Goal: Task Accomplishment & Management: Use online tool/utility

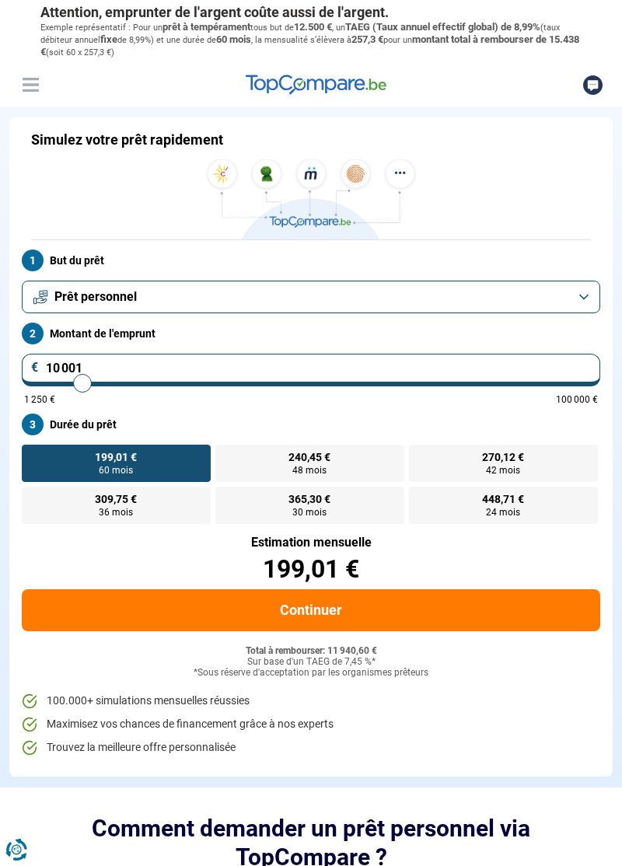
click at [580, 296] on button "Prêt personnel" at bounding box center [311, 297] width 578 height 33
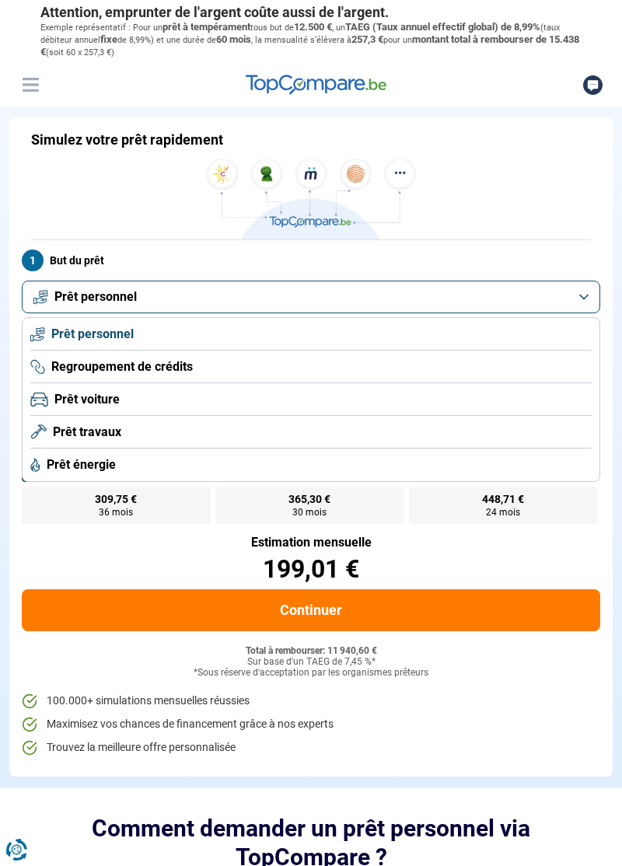
click at [76, 418] on li "Prêt travaux" at bounding box center [310, 432] width 561 height 33
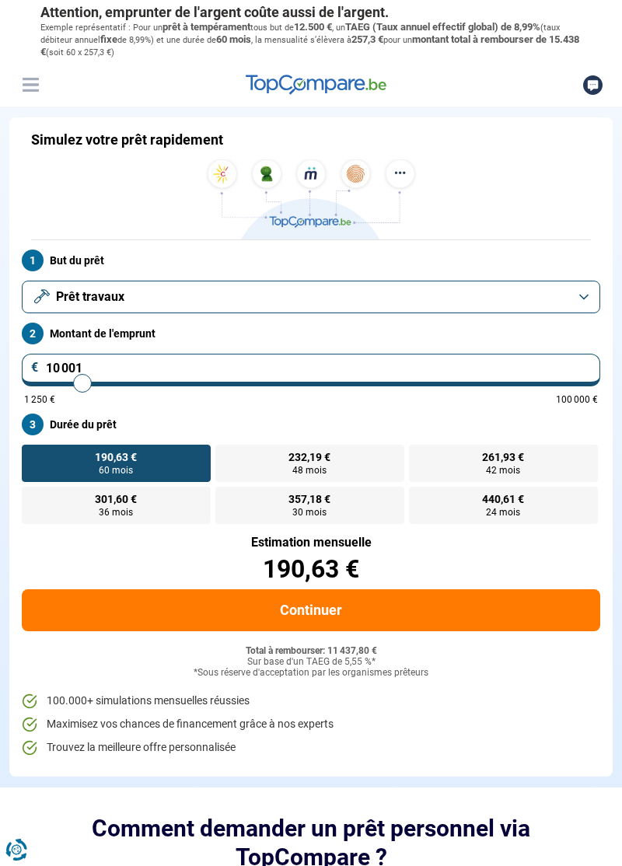
click at [580, 297] on button "Prêt travaux" at bounding box center [311, 297] width 578 height 33
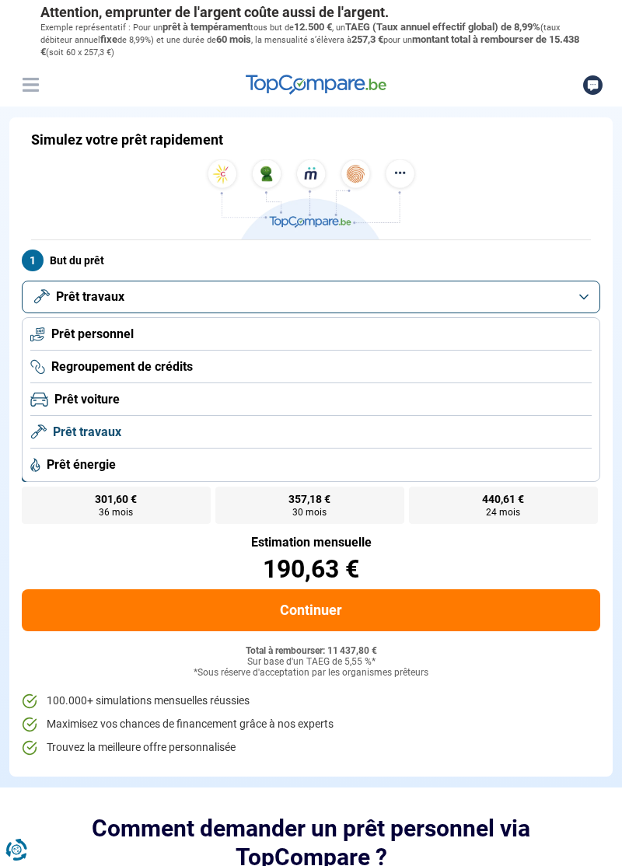
click at [68, 334] on span "Prêt personnel" at bounding box center [92, 334] width 82 height 17
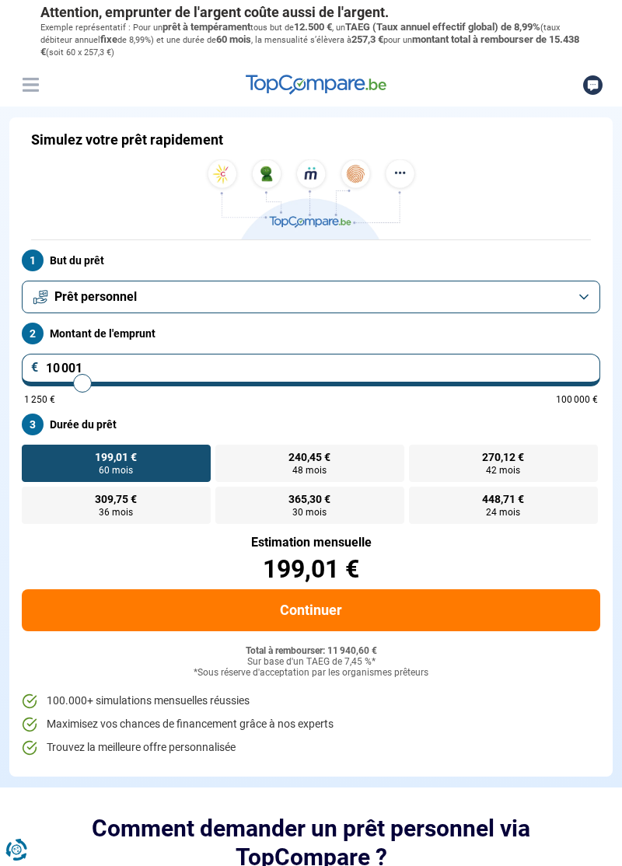
click at [590, 308] on button "Prêt personnel" at bounding box center [311, 297] width 578 height 33
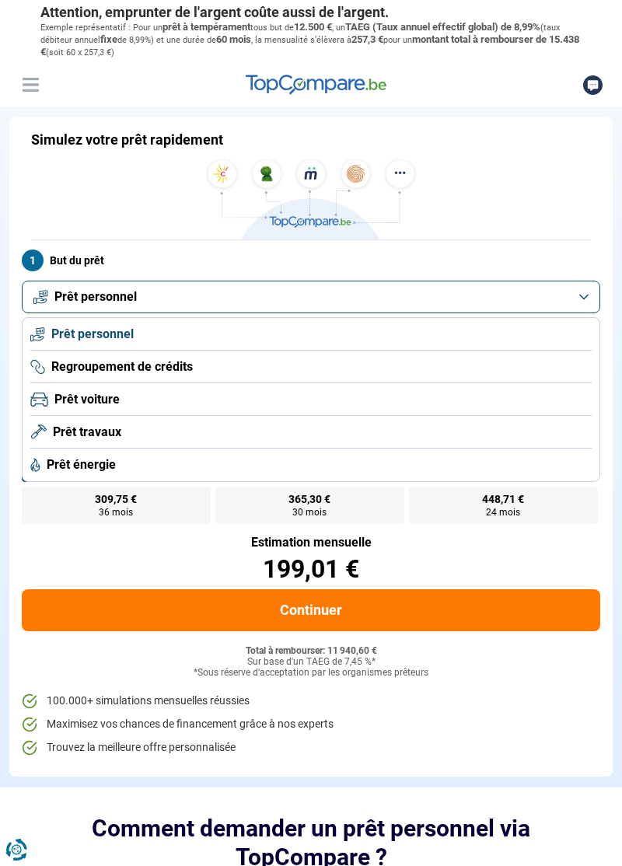
click at [87, 426] on span "Prêt travaux" at bounding box center [87, 432] width 68 height 17
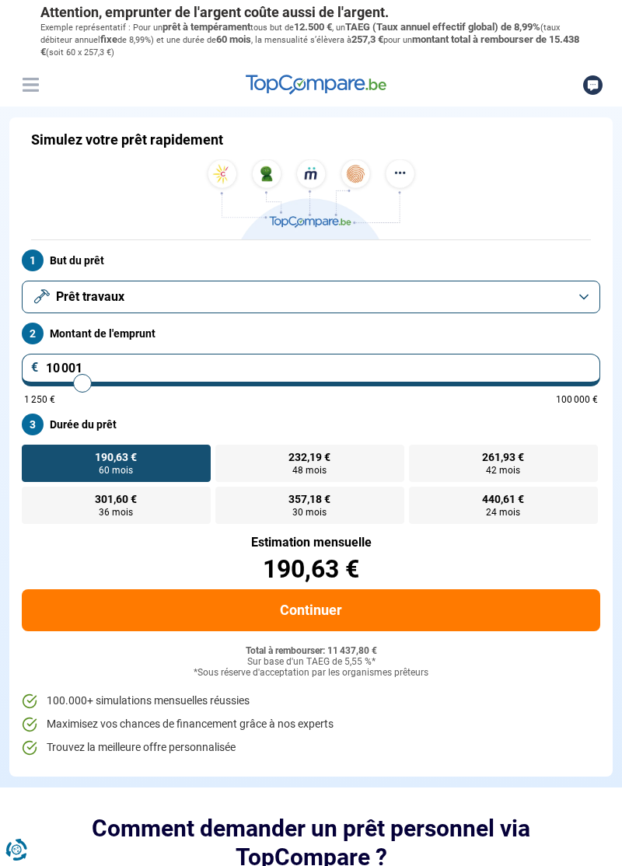
type input "93 500"
type input "93500"
radio input "false"
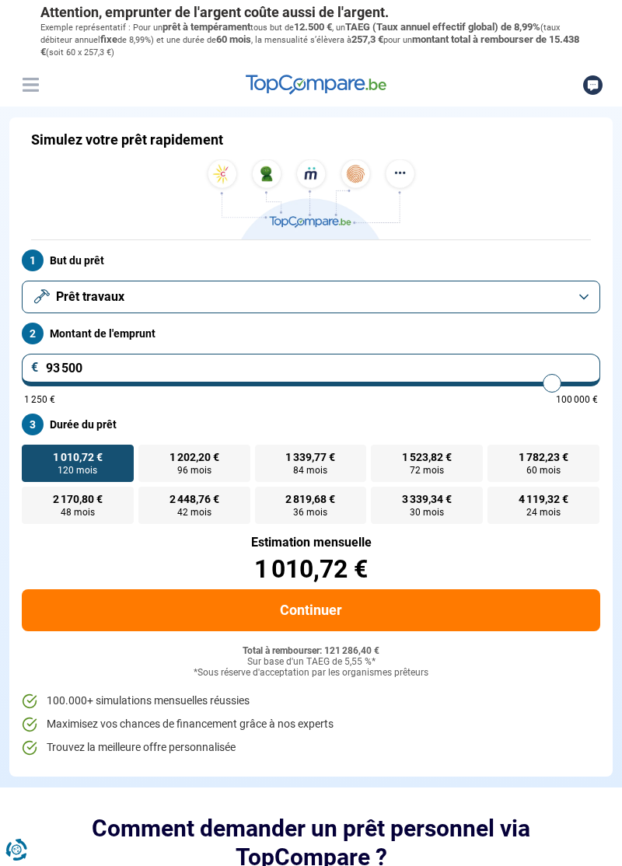
click at [99, 365] on input "93 500" at bounding box center [311, 370] width 578 height 33
type input "9 350"
type input "9250"
type input "935"
type input "1250"
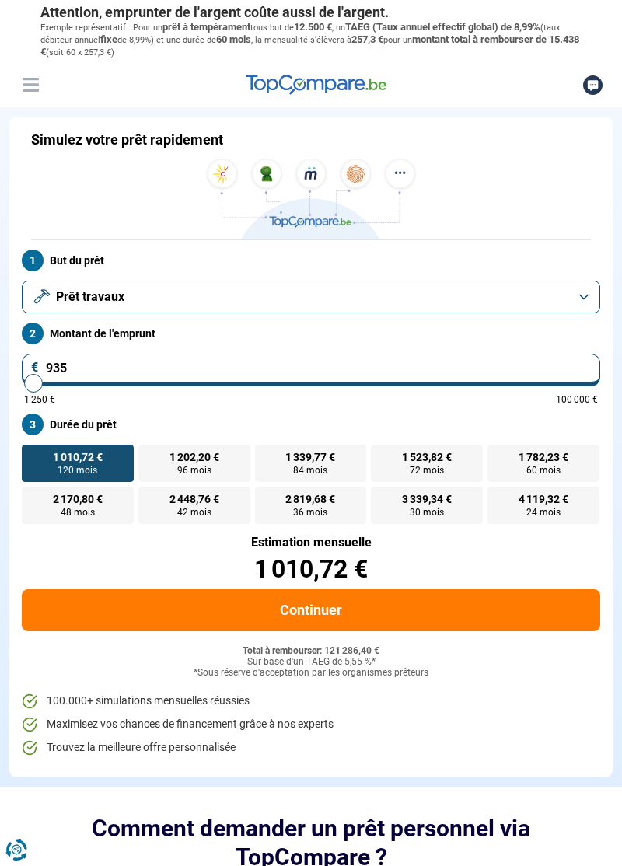
type input "93"
type input "1250"
type input "9"
type input "1250"
type input "0"
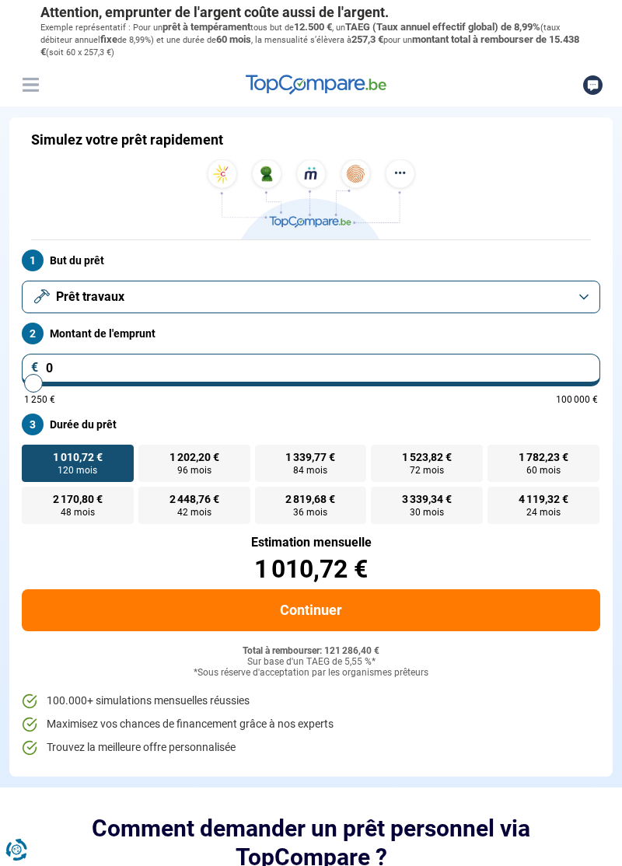
type input "1250"
type input "6"
type input "1250"
type input "60"
type input "1250"
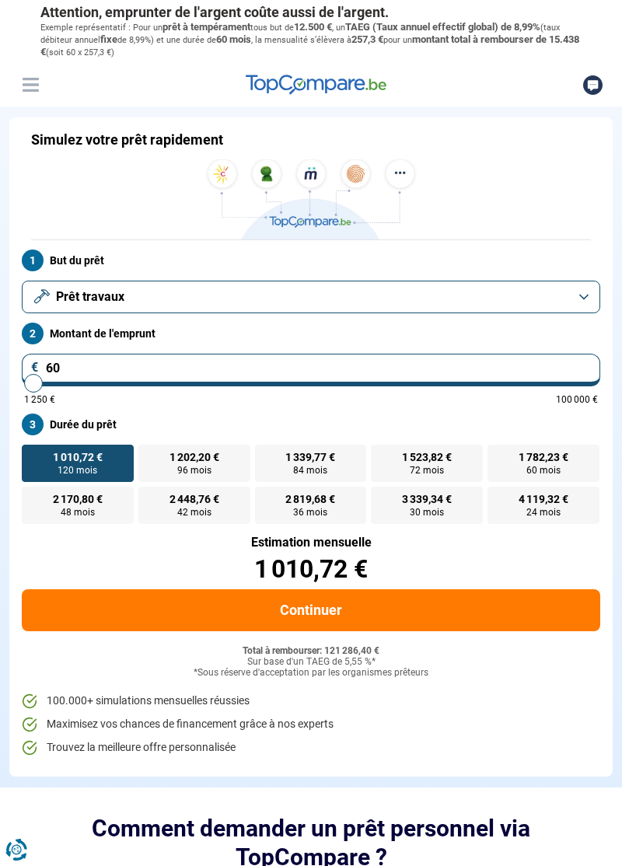
type input "600"
type input "1250"
type input "6 000"
type input "6000"
type input "60 000"
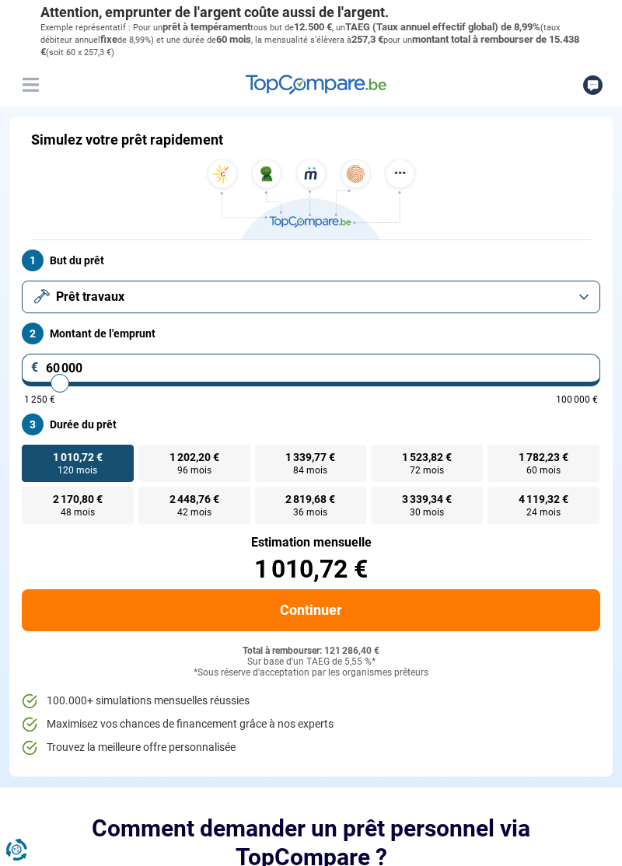
type input "60000"
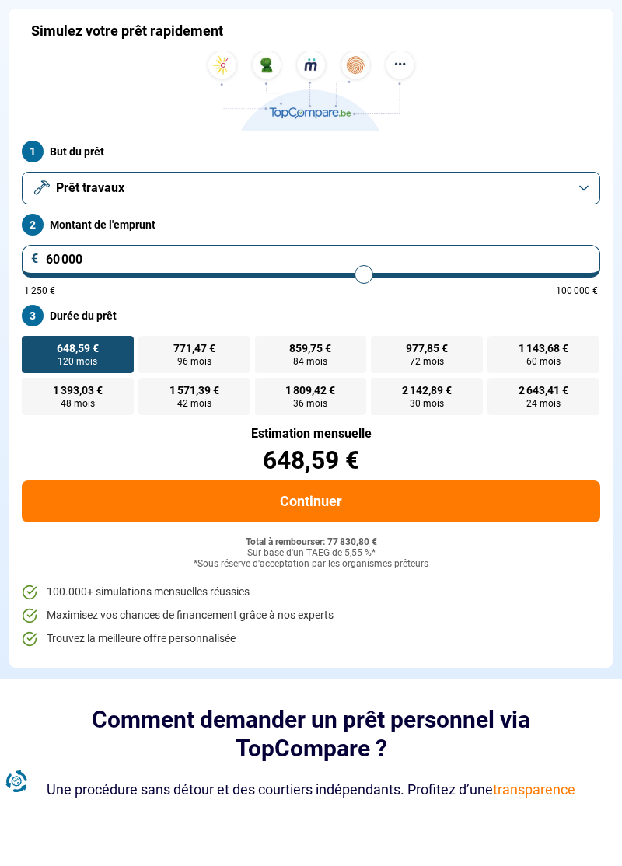
scroll to position [40, 0]
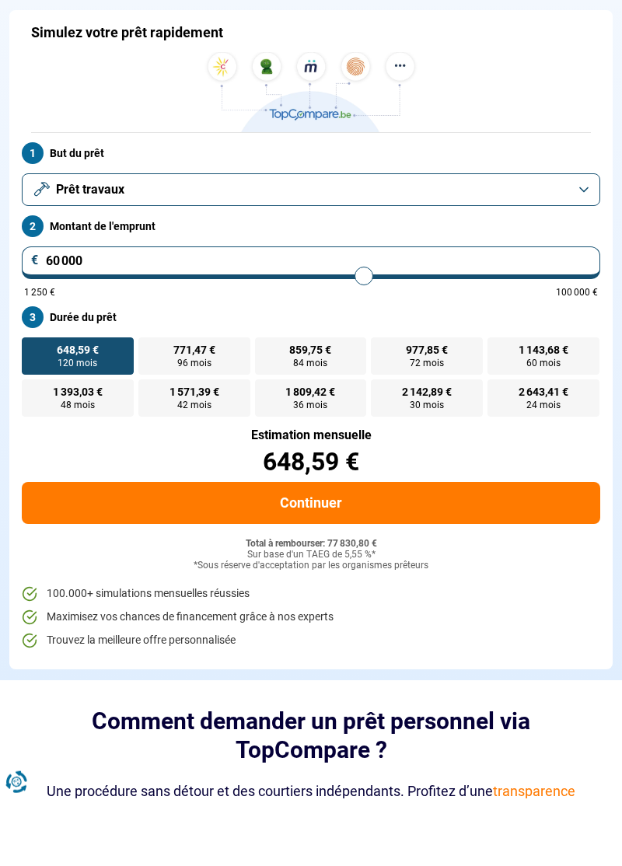
click at [103, 320] on input "60 000" at bounding box center [311, 330] width 578 height 33
type input "6 000"
type input "6000"
type input "600"
type input "1250"
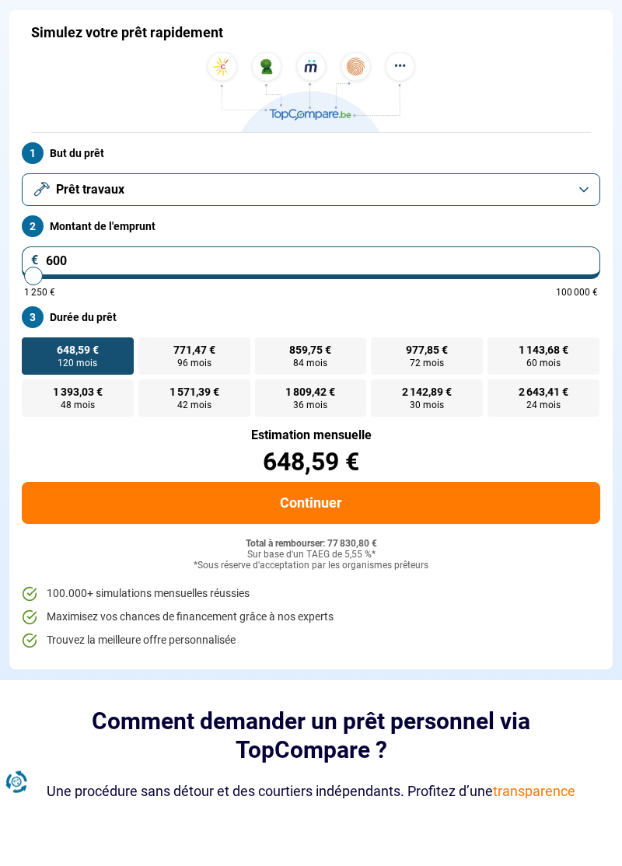
type input "60"
type input "1250"
type input "6"
type input "1250"
type input "0"
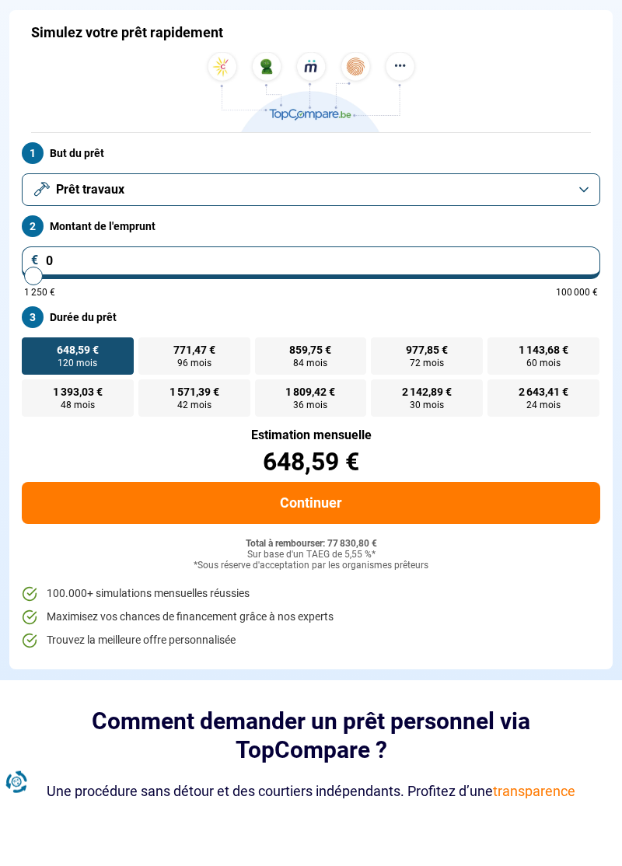
type input "1250"
type input "5"
type input "1250"
type input "50"
type input "1250"
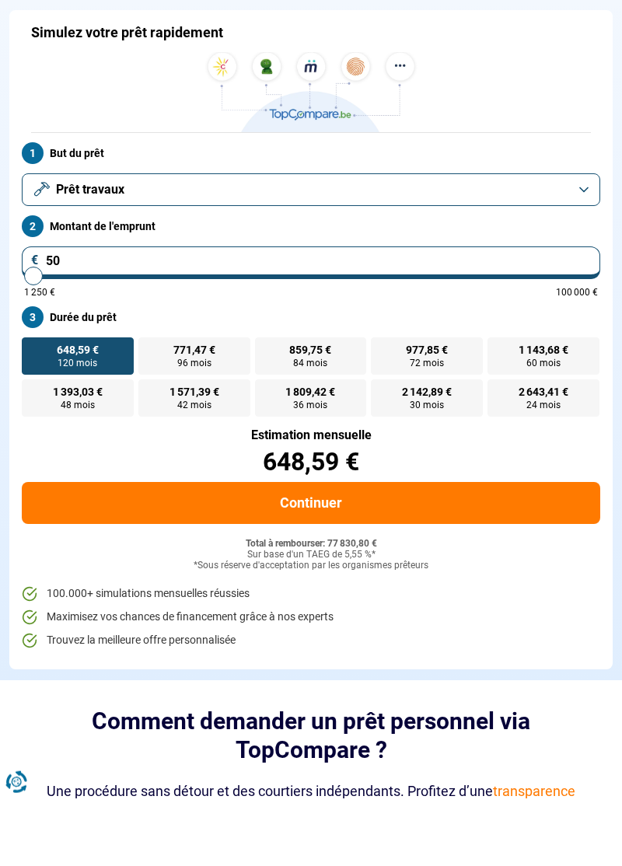
type input "500"
type input "1250"
type input "5 000"
type input "5000"
type input "5 000"
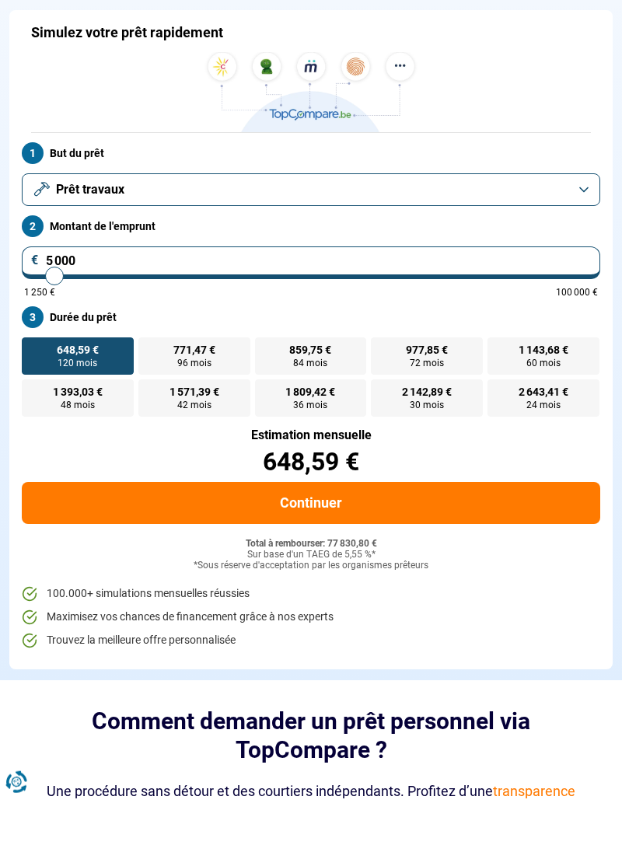
radio input "true"
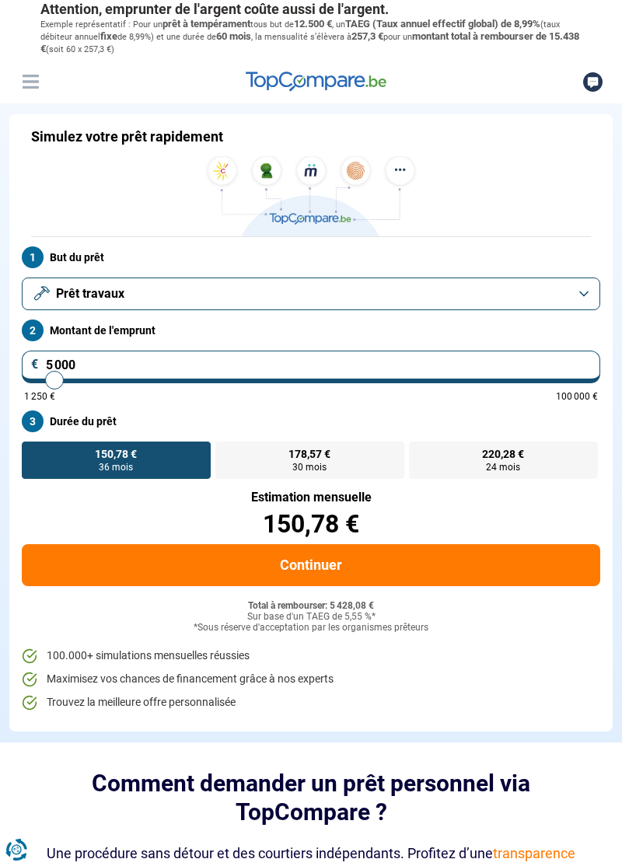
scroll to position [0, 0]
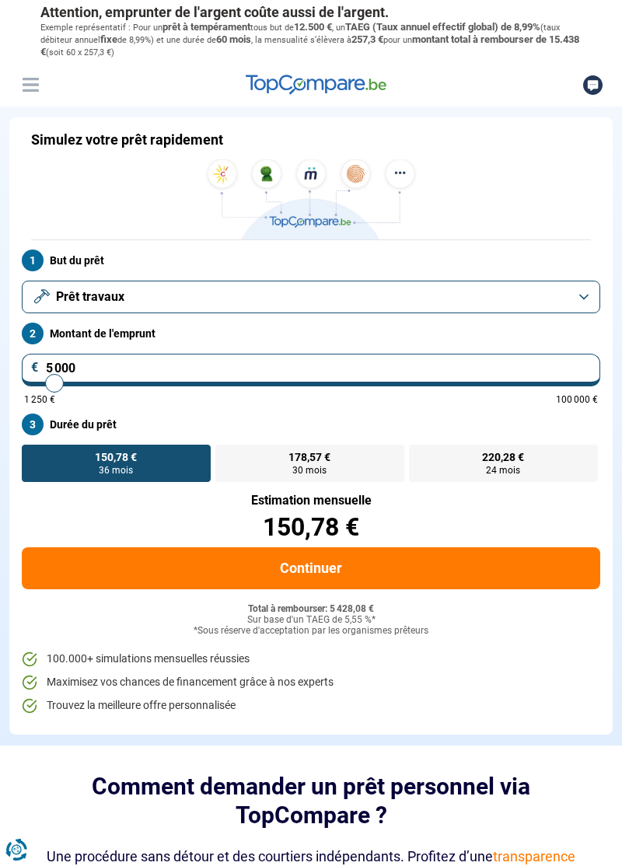
click at [80, 372] on input "5 000" at bounding box center [311, 370] width 578 height 33
type input "50 000"
type input "50000"
radio input "false"
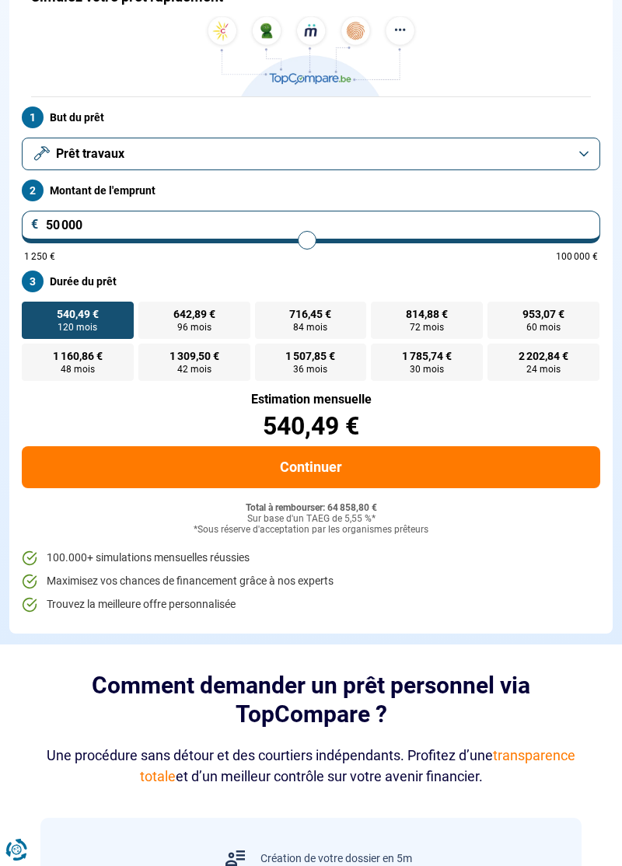
scroll to position [143, 0]
type input "86 750"
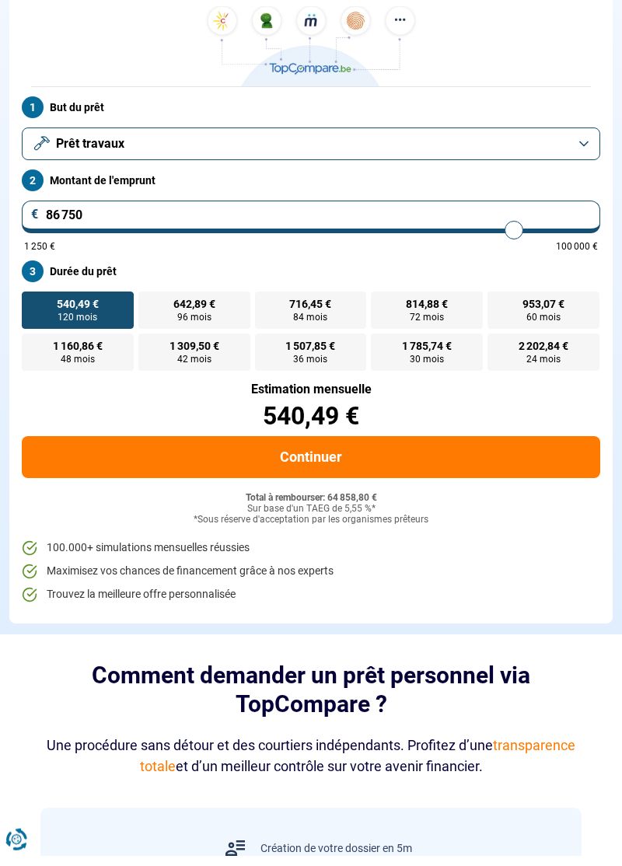
type input "86750"
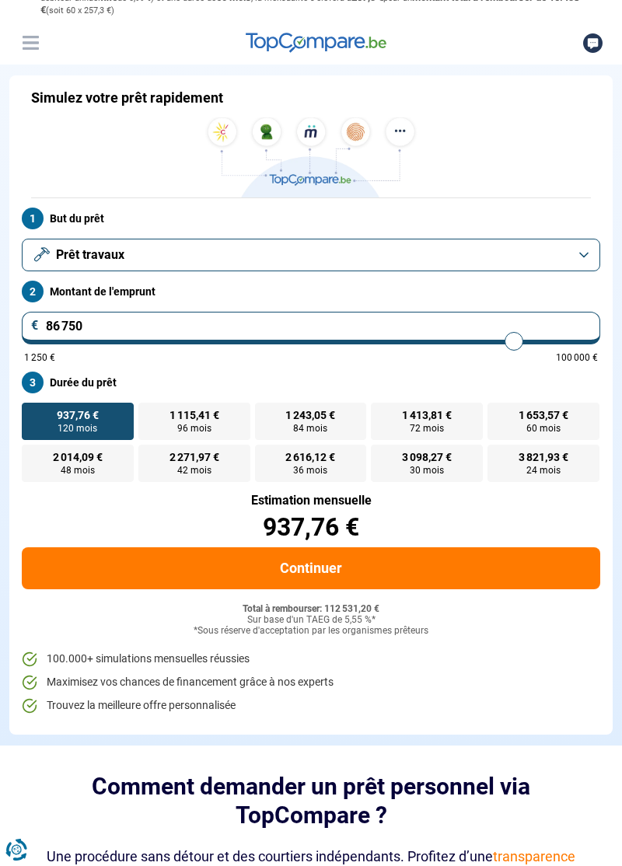
scroll to position [23, 0]
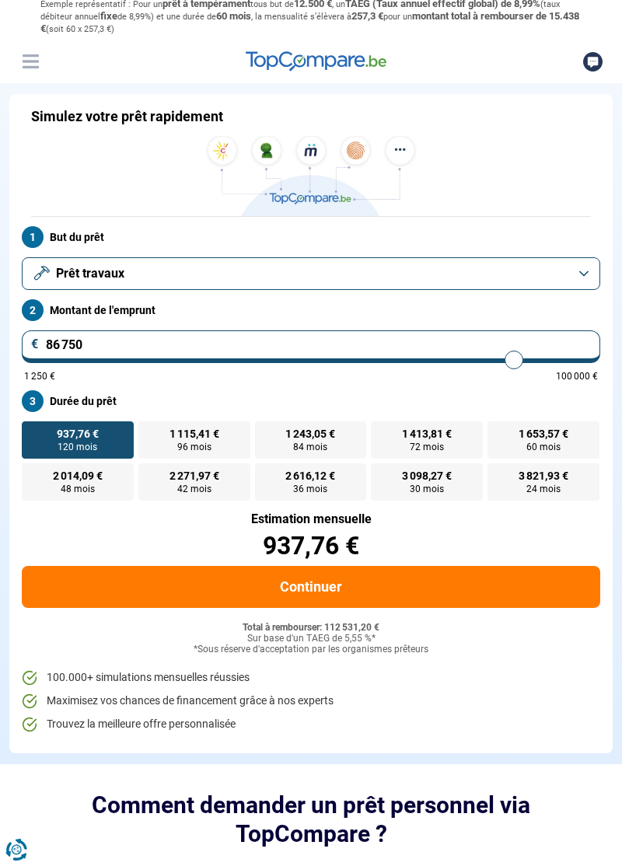
type input "87 750"
type input "87750"
type input "86 250"
type input "86250"
type input "85 750"
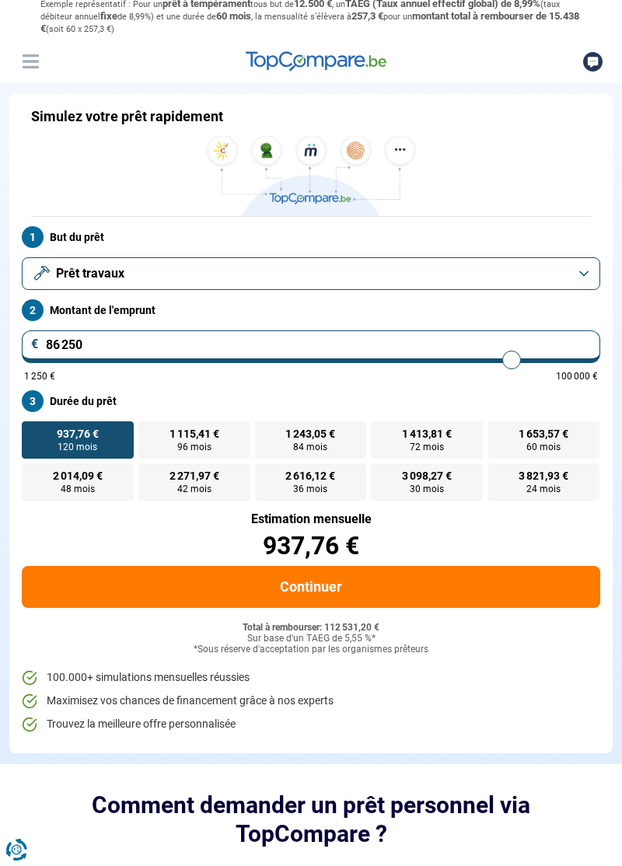
type input "85750"
type input "83 750"
type input "83750"
type input "82 500"
type input "82500"
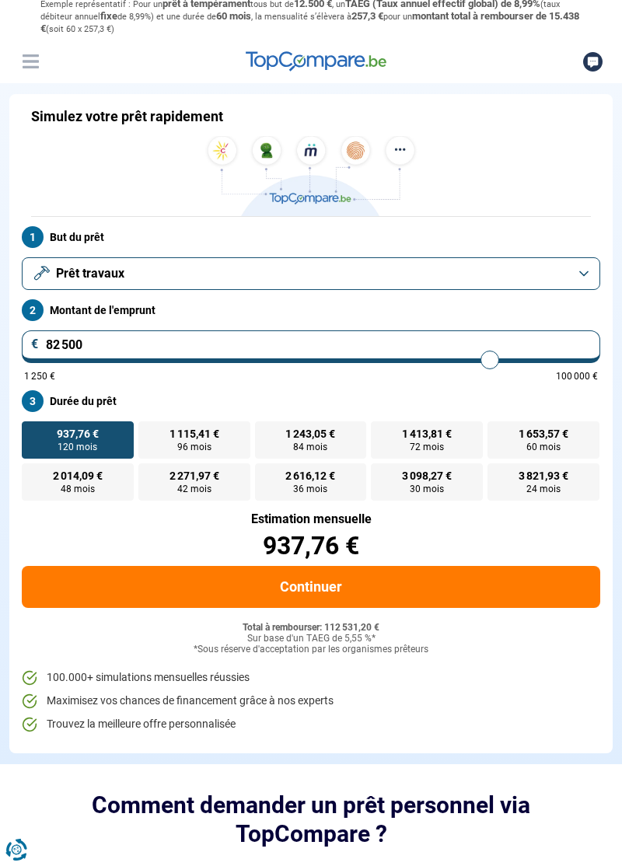
type input "81 000"
type input "81000"
type input "80 000"
type input "80000"
type input "79 250"
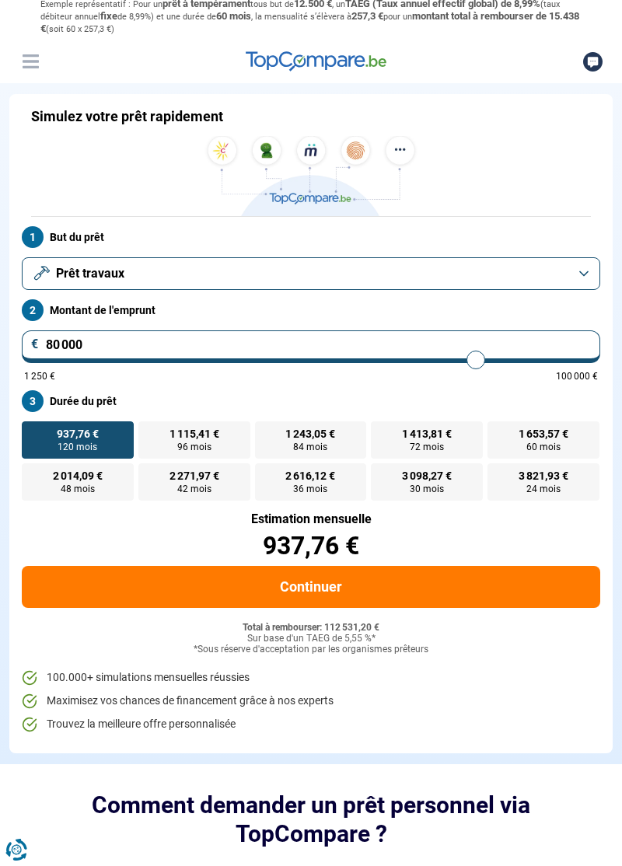
type input "79250"
type input "78 500"
type input "78500"
type input "78 000"
type input "78000"
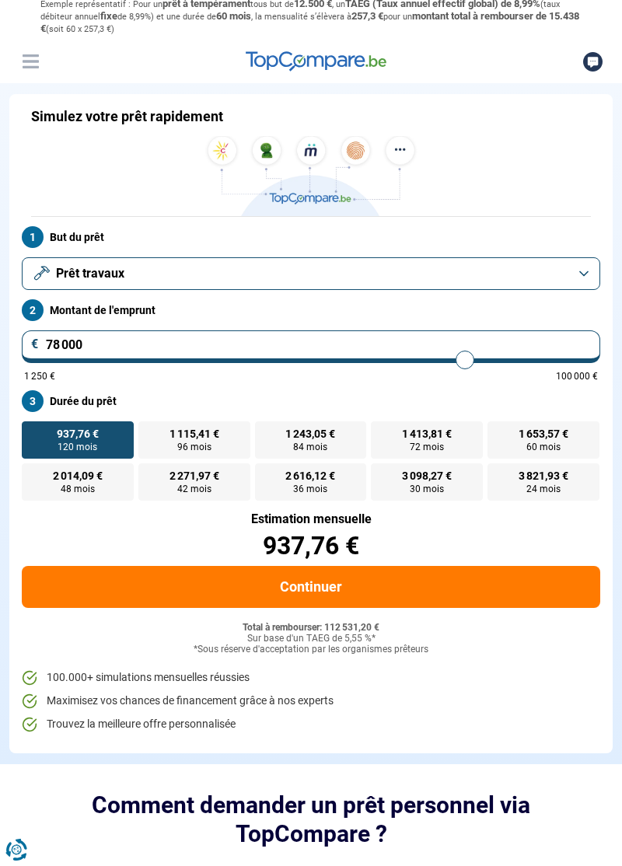
type input "77 750"
type input "77750"
type input "77 250"
type input "77250"
type input "76 250"
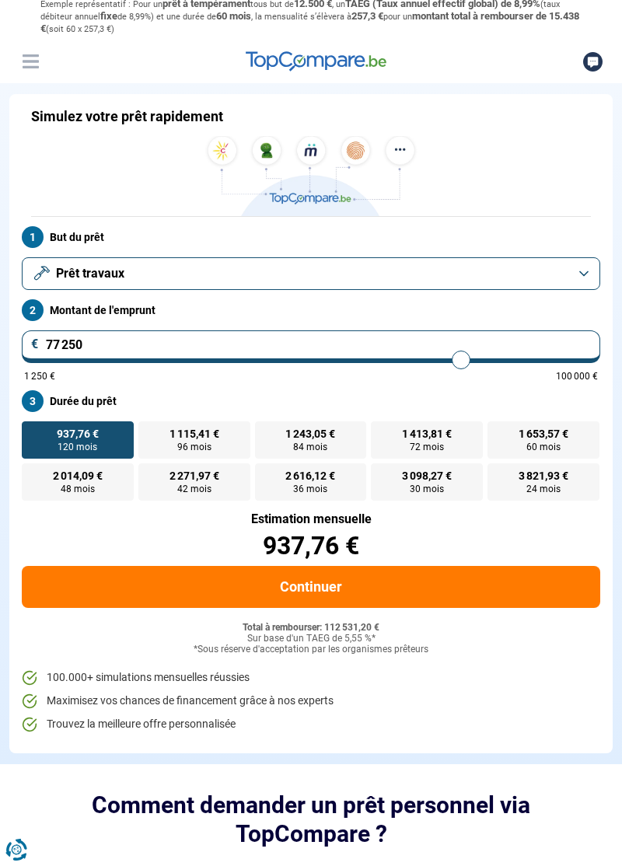
type input "76250"
type input "75 500"
type input "75500"
type input "74 250"
type input "74250"
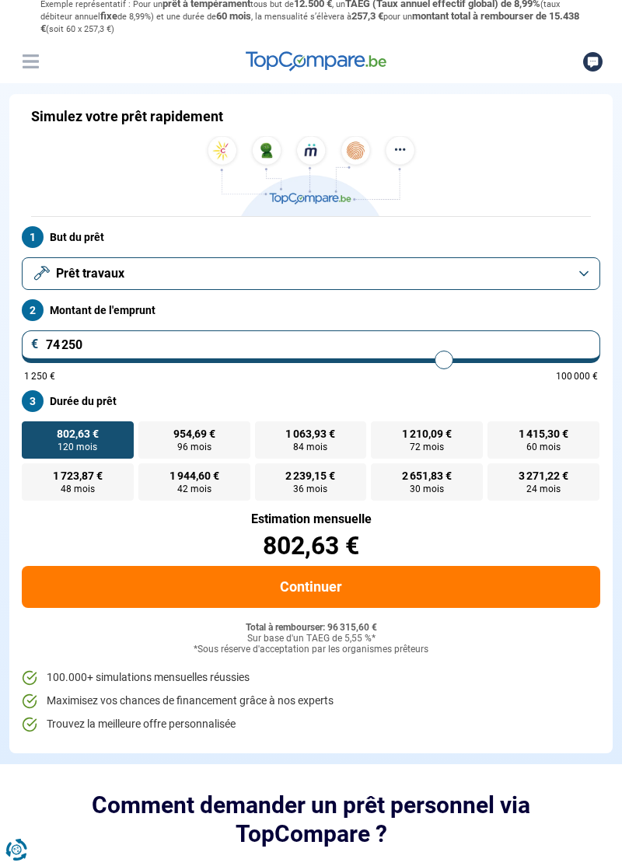
scroll to position [0, 0]
